Goal: Information Seeking & Learning: Find specific fact

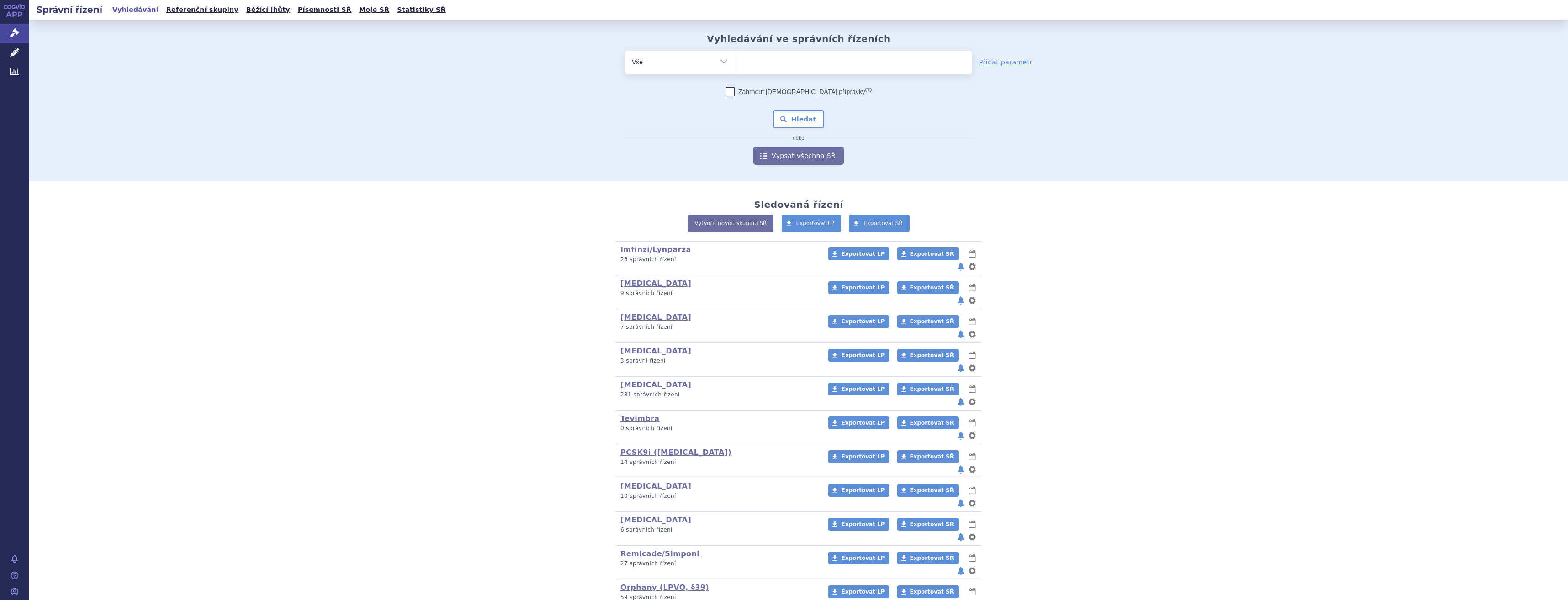
click at [855, 58] on ul at bounding box center [854, 60] width 237 height 19
click at [735, 58] on select at bounding box center [735, 62] width 1 height 23
click at [852, 61] on ul at bounding box center [854, 60] width 237 height 19
click at [735, 61] on select at bounding box center [735, 62] width 1 height 23
type input "key"
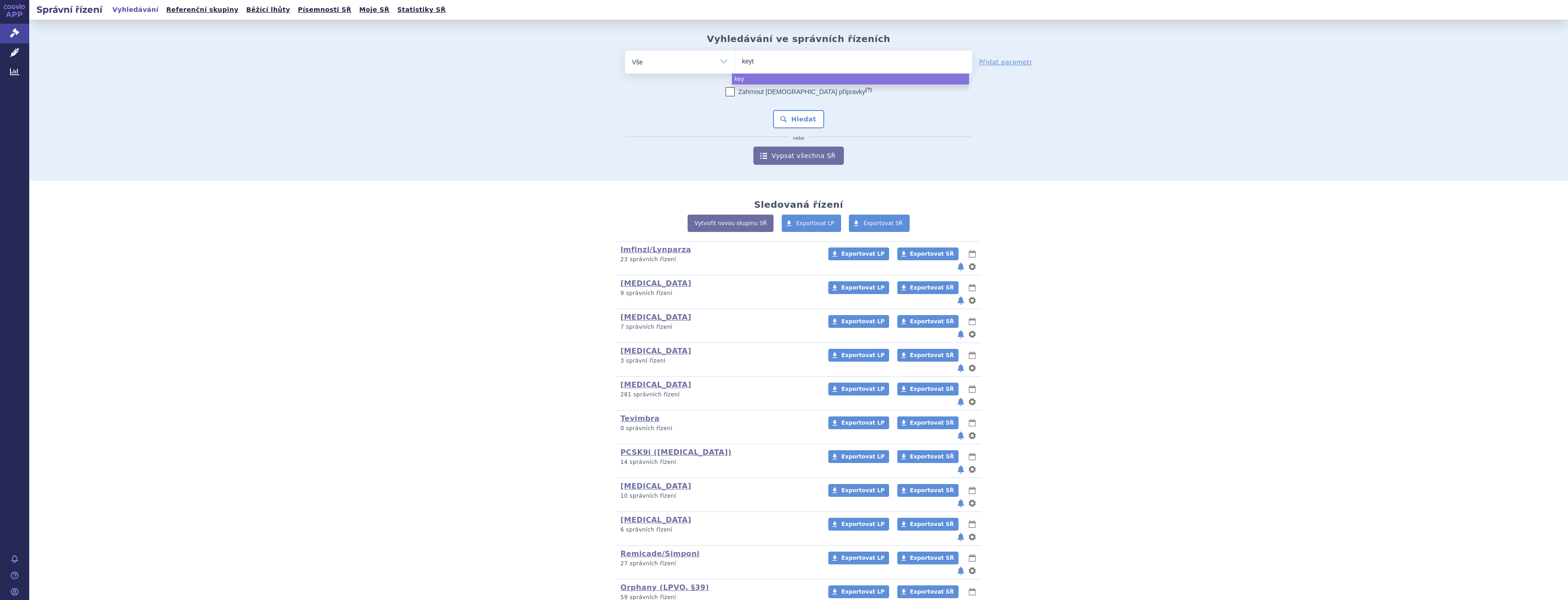
type input "keytr"
type input "keytruda"
select select "keytruda"
click at [818, 103] on div "Zahrnout bratrské přípravky (?) * Pozor, hledání dle vyhledávacího parametru In…" at bounding box center [799, 126] width 347 height 78
click at [794, 132] on div "Zahrnout bratrské přípravky (?) * Pozor, hledání dle vyhledávacího parametru In…" at bounding box center [799, 126] width 347 height 78
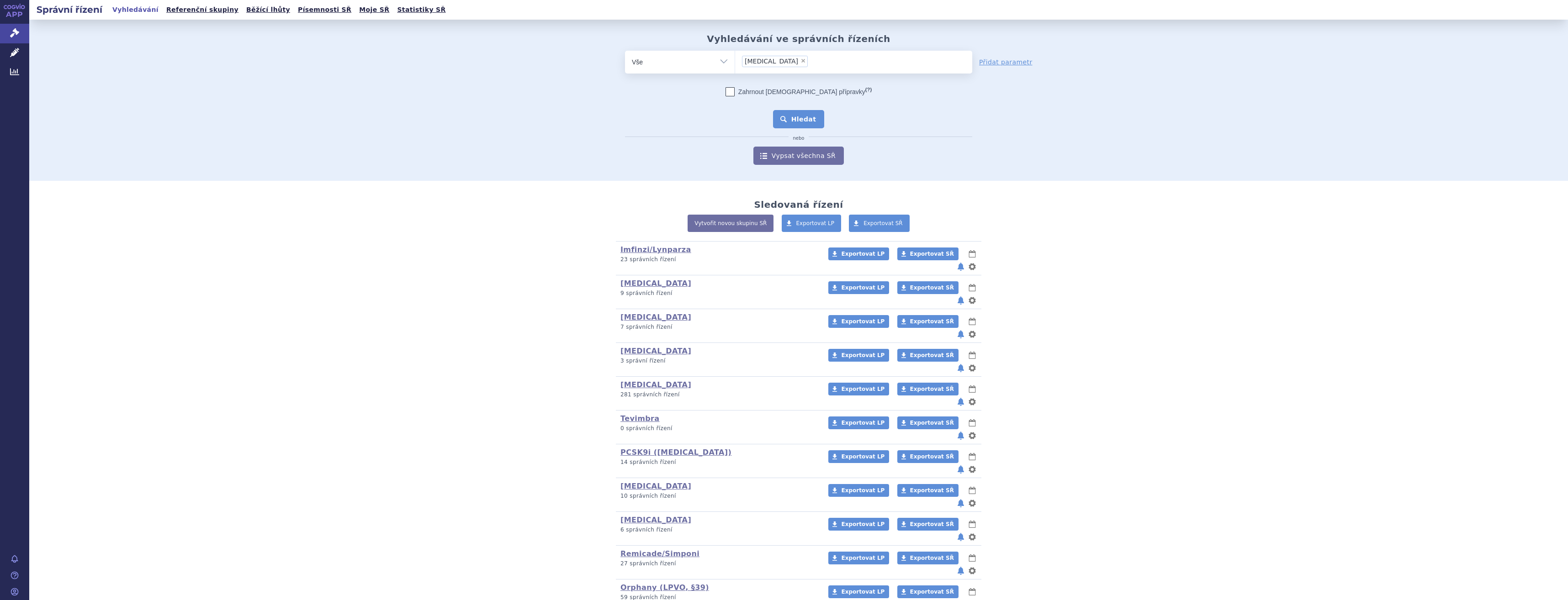
click at [805, 111] on button "Hledat" at bounding box center [799, 119] width 52 height 18
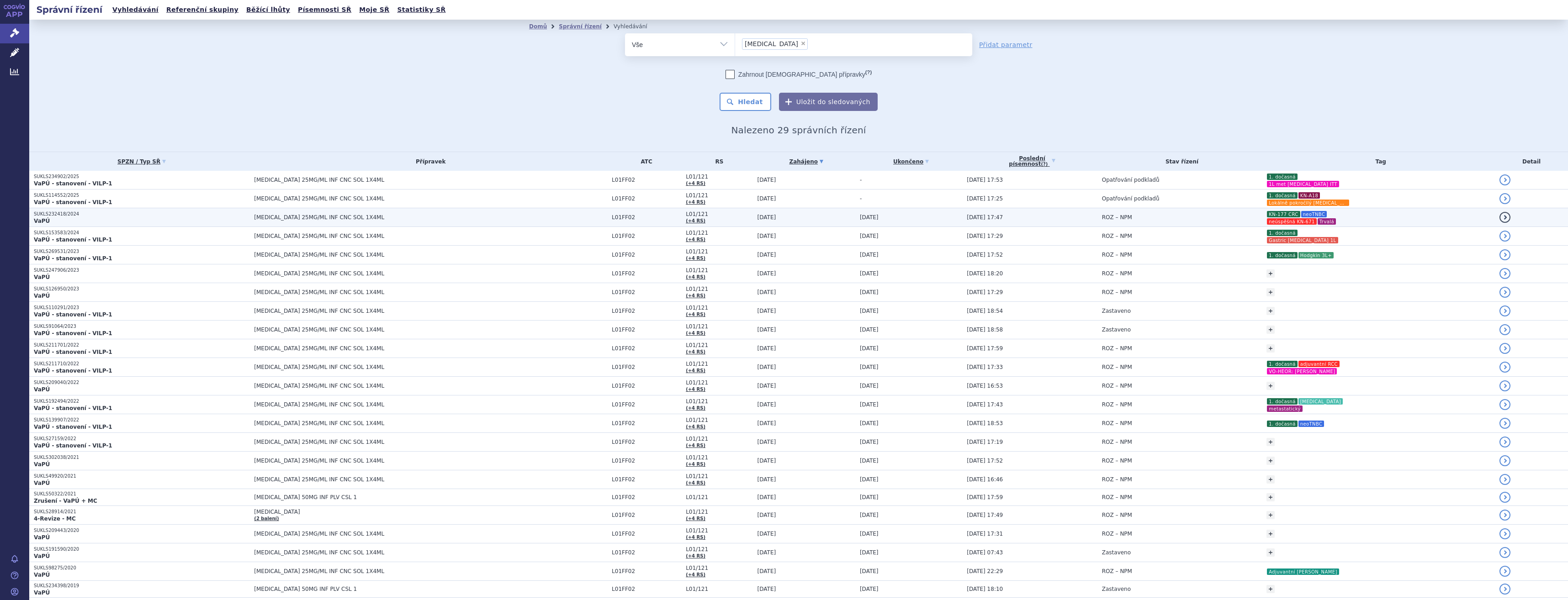
click at [1177, 222] on td "ROZ – NPM" at bounding box center [1180, 217] width 165 height 19
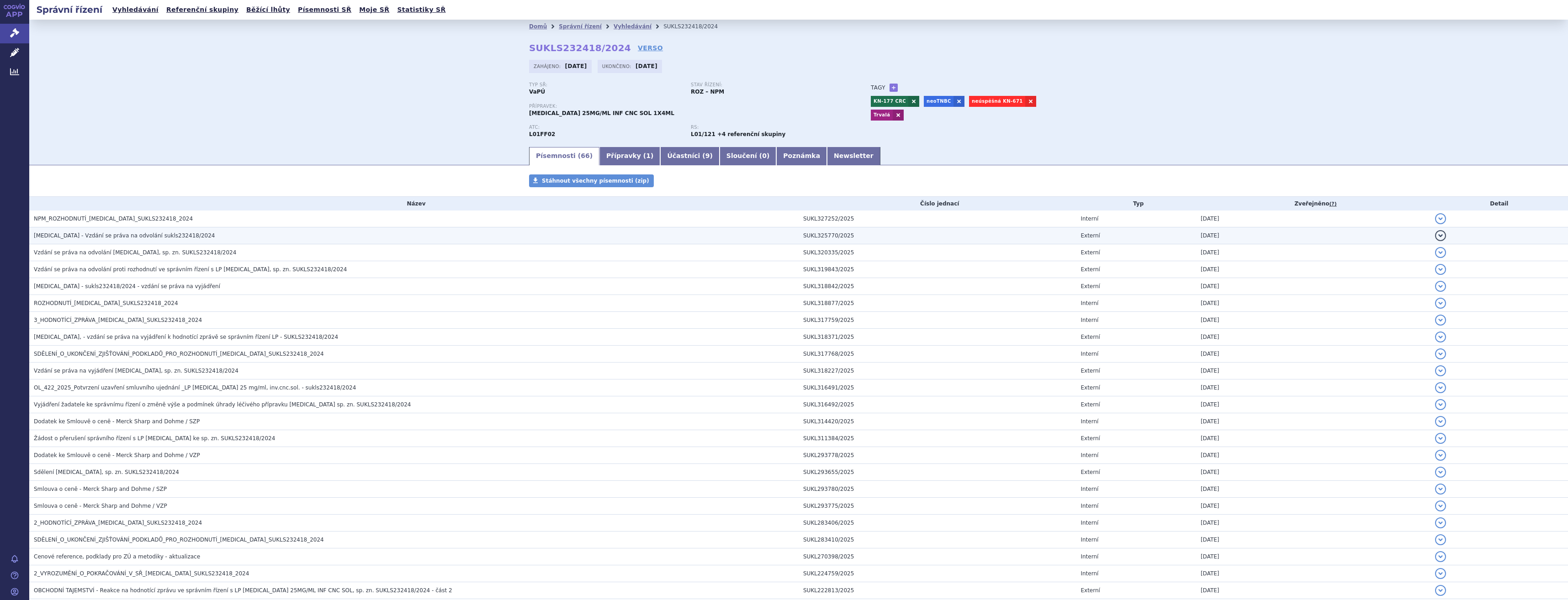
click at [252, 238] on h3 "[MEDICAL_DATA] - Vzdání se práva na odvolání sukls232418/2024" at bounding box center [416, 235] width 765 height 9
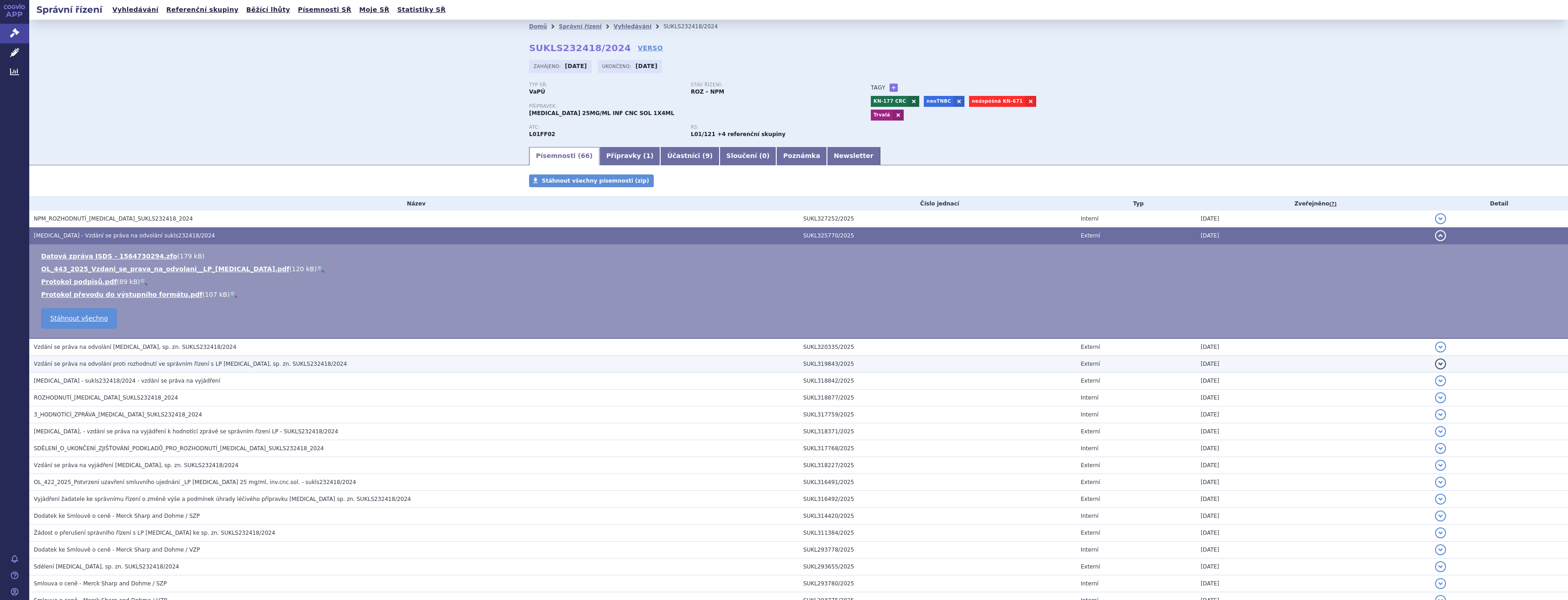
click at [233, 361] on span "Vzdání se práva na odvolání proti rozhodnutí ve správním řízení s LP [MEDICAL_D…" at bounding box center [191, 364] width 313 height 7
